Goal: Register for event/course

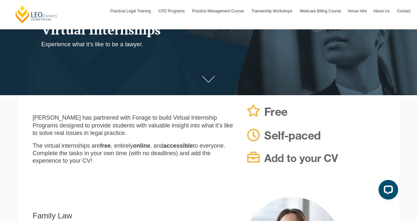
scroll to position [80, 0]
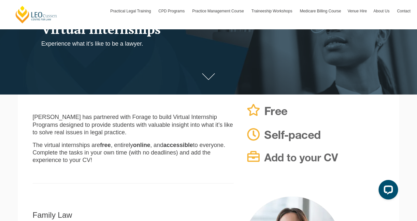
click at [178, 123] on p "[PERSON_NAME] has partnered with Forage to build Virtual Internship Programs de…" at bounding box center [133, 124] width 201 height 23
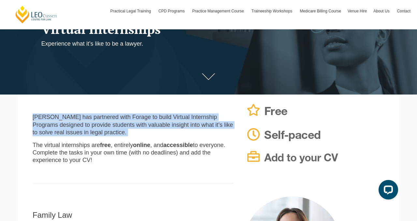
click at [74, 144] on p "The virtual internships are free , entirely online , and accessible to everyone…" at bounding box center [133, 152] width 201 height 23
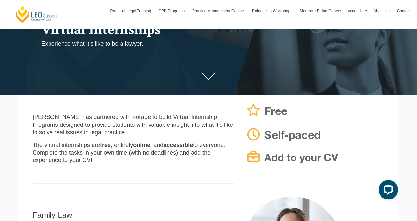
click at [74, 144] on p "The virtual internships are free , entirely online , and accessible to everyone…" at bounding box center [133, 152] width 201 height 23
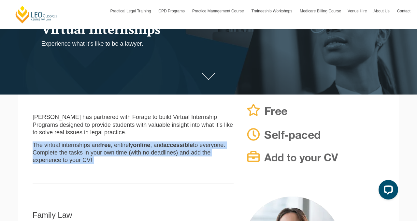
click at [74, 144] on p "The virtual internships are free , entirely online , and accessible to everyone…" at bounding box center [133, 152] width 201 height 23
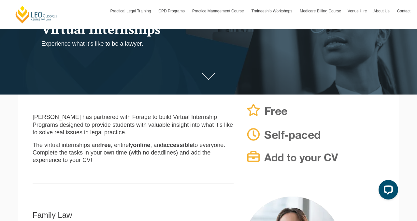
click at [74, 144] on p "The virtual internships are free , entirely online , and accessible to everyone…" at bounding box center [133, 152] width 201 height 23
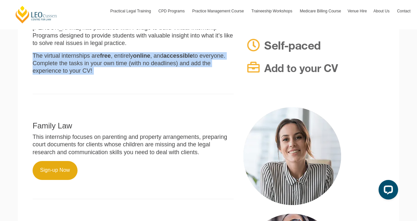
scroll to position [185, 0]
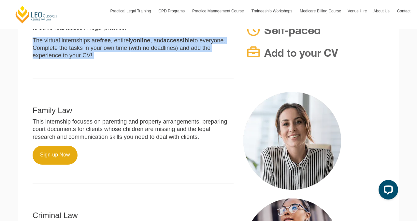
click at [78, 129] on p "This internship focuses on parenting and property arrangements, preparing court…" at bounding box center [133, 129] width 201 height 23
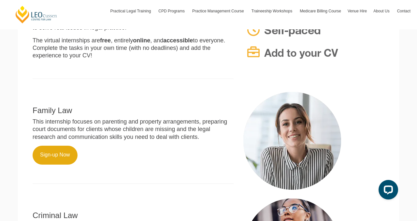
click at [78, 129] on p "This internship focuses on parenting and property arrangements, preparing court…" at bounding box center [133, 129] width 201 height 23
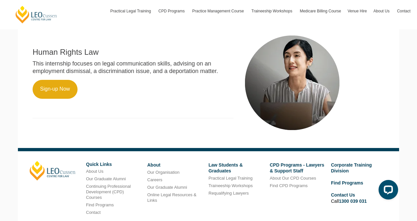
scroll to position [459, 0]
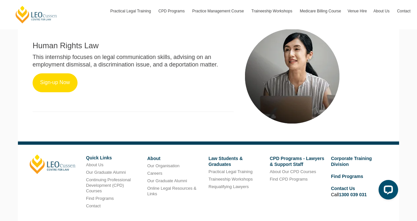
click at [56, 82] on link "Sign-up Now" at bounding box center [55, 82] width 45 height 19
